Goal: Use online tool/utility: Utilize a website feature to perform a specific function

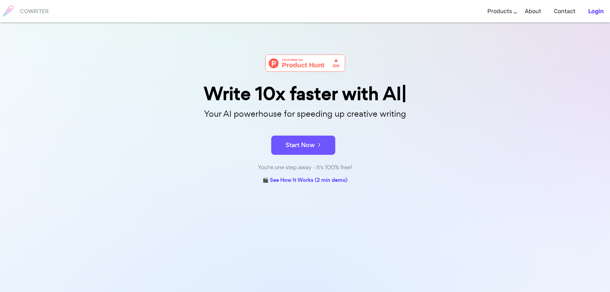
click at [596, 13] on b "Login" at bounding box center [596, 11] width 15 height 7
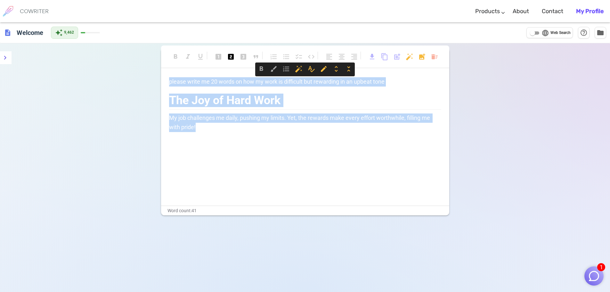
drag, startPoint x: 204, startPoint y: 129, endPoint x: 147, endPoint y: 82, distance: 74.2
click at [147, 82] on div "format_bold format_italic format_underlined looks_one looks_two looks_3 format_…" at bounding box center [305, 189] width 610 height 292
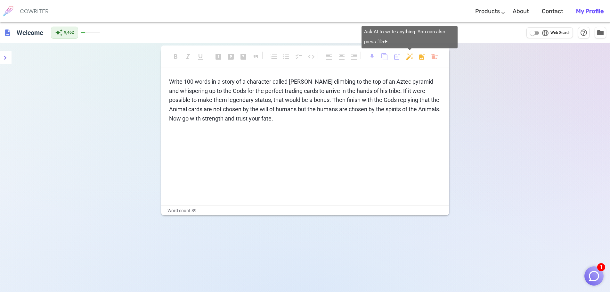
click at [409, 57] on body "1 COWRITER Products Writing Marketing Emails Images (soon) About Contact My Pro…" at bounding box center [305, 167] width 610 height 335
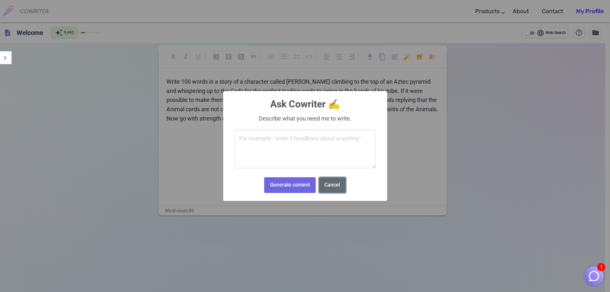
click at [335, 188] on button "Cancel" at bounding box center [332, 185] width 27 height 16
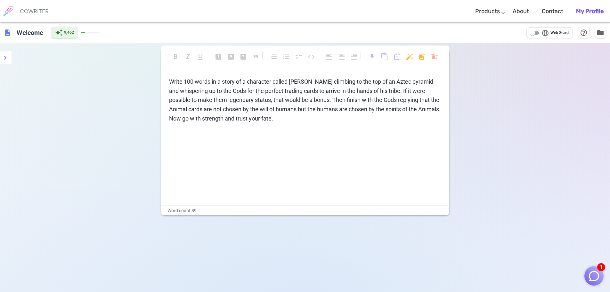
click at [306, 124] on div "Write 100 words in a story of a character called [PERSON_NAME] climbing to the …" at bounding box center [305, 141] width 288 height 128
click at [299, 120] on p "Write 100 words in a story of a character called [PERSON_NAME] climbing to the …" at bounding box center [305, 100] width 272 height 46
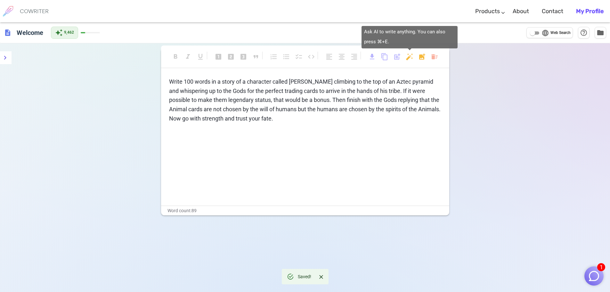
click at [410, 58] on body "1 COWRITER Products Writing Marketing Emails Images (soon) About Contact My Pro…" at bounding box center [305, 167] width 610 height 335
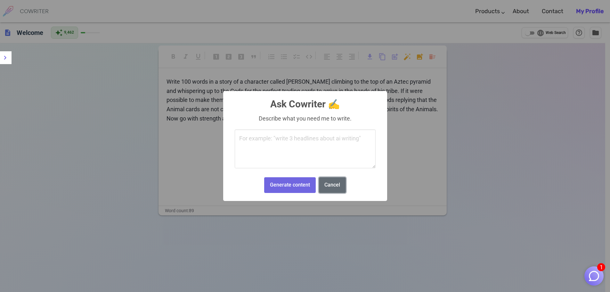
click at [331, 186] on button "Cancel" at bounding box center [332, 185] width 27 height 16
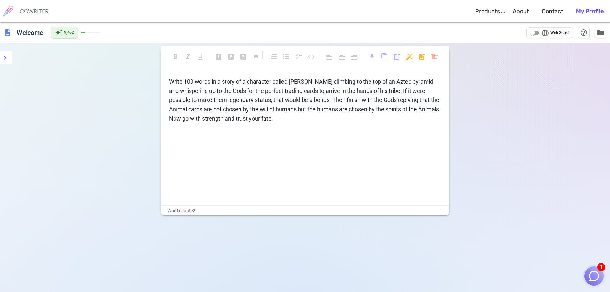
click at [266, 120] on p "Write 100 words in a story of a character called [PERSON_NAME] climbing to the …" at bounding box center [305, 100] width 272 height 46
click at [274, 120] on p "Write 100 words in a story of a character called [PERSON_NAME] climbing to the …" at bounding box center [305, 100] width 272 height 46
drag, startPoint x: 274, startPoint y: 120, endPoint x: 267, endPoint y: 119, distance: 7.2
click at [269, 119] on p "Write 100 words in a story of a character called [PERSON_NAME] climbing to the …" at bounding box center [305, 100] width 272 height 46
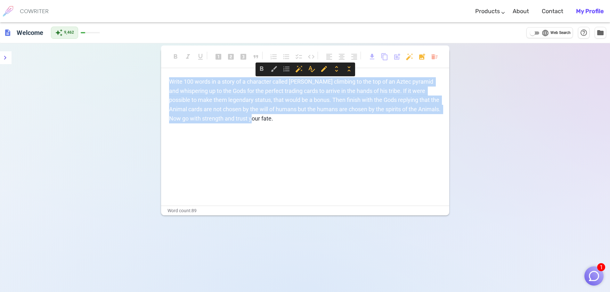
drag, startPoint x: 265, startPoint y: 119, endPoint x: 170, endPoint y: 83, distance: 101.3
click at [170, 83] on p "Write 100 words in a story of a character called [PERSON_NAME] climbing to the …" at bounding box center [305, 100] width 272 height 46
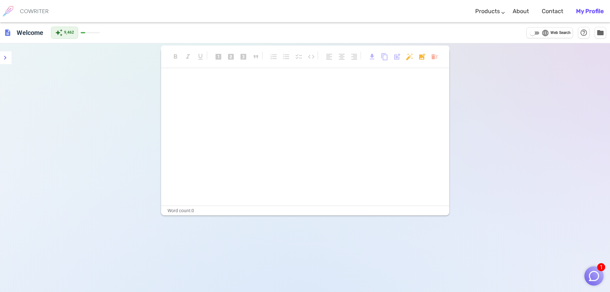
click at [597, 274] on img "button" at bounding box center [594, 276] width 12 height 12
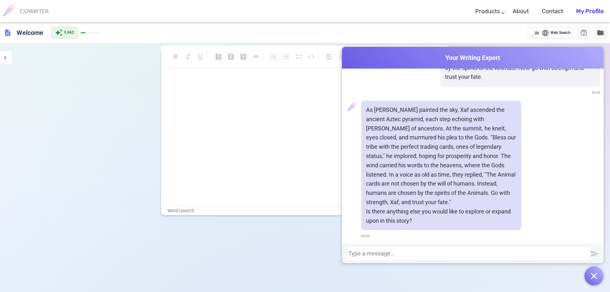
scroll to position [114, 0]
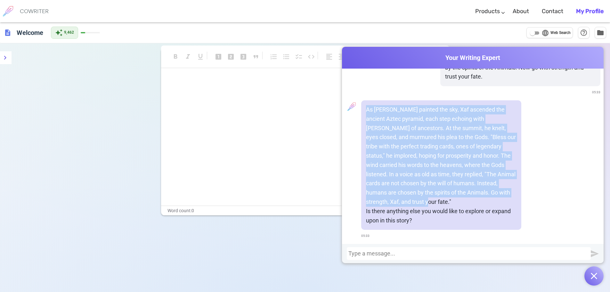
drag, startPoint x: 416, startPoint y: 202, endPoint x: 363, endPoint y: 108, distance: 107.7
click at [363, 108] on div "As [PERSON_NAME] painted the sky, Xaf ascended the ancient Aztec pyramid, each …" at bounding box center [441, 164] width 160 height 129
copy p "As [PERSON_NAME] painted the sky, Xaf ascended the ancient Aztec pyramid, each …"
click at [593, 278] on img "button" at bounding box center [594, 276] width 6 height 6
